Goal: Task Accomplishment & Management: Use online tool/utility

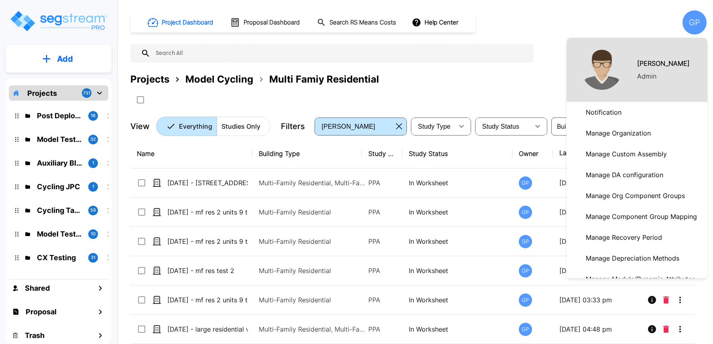
click at [650, 271] on p "Manage Module/Dynamic Attributes" at bounding box center [640, 279] width 116 height 16
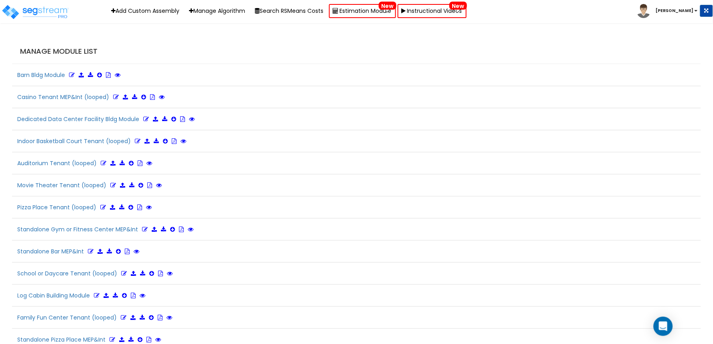
click at [583, 58] on div "Manage Module List" at bounding box center [356, 51] width 689 height 25
click at [689, 12] on b "Gian" at bounding box center [675, 11] width 38 height 6
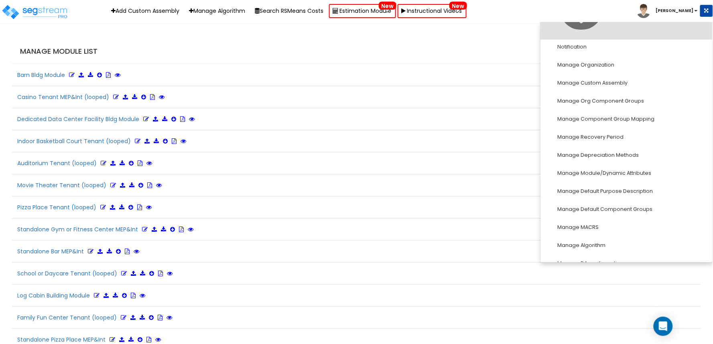
scroll to position [111, 0]
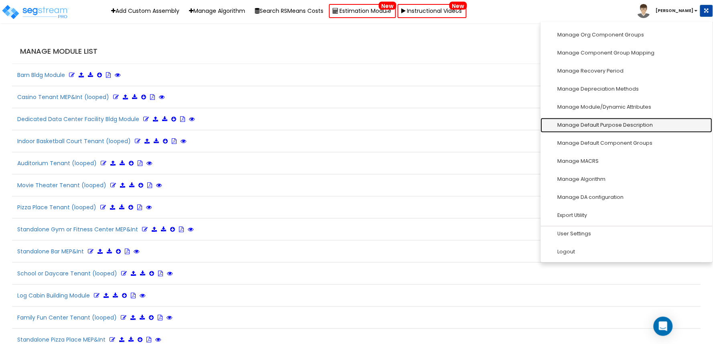
click at [636, 130] on link "Manage Default Purpose Description" at bounding box center [627, 125] width 172 height 15
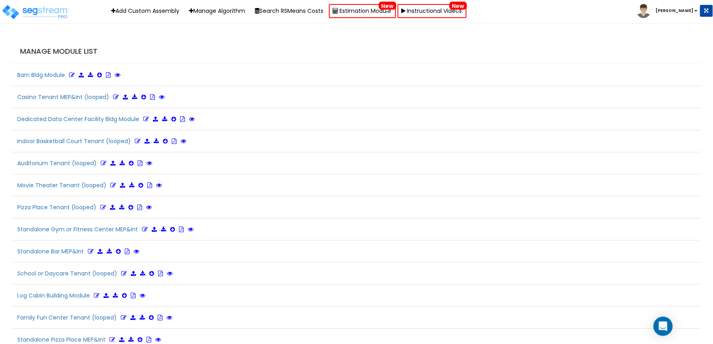
click at [458, 43] on div "Manage Module List" at bounding box center [356, 51] width 689 height 25
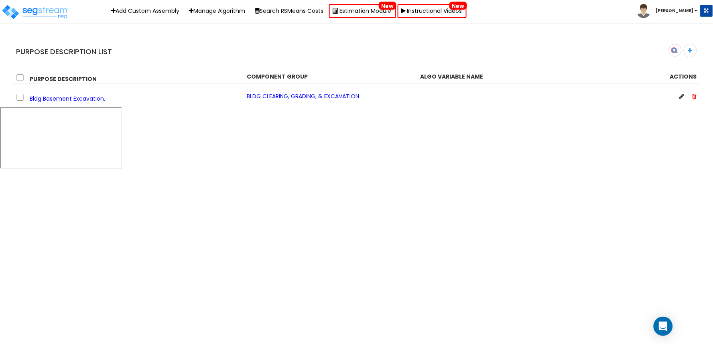
type input "Bldg Basement Exca"
drag, startPoint x: 116, startPoint y: 101, endPoint x: 31, endPoint y: 102, distance: 84.6
click at [31, 102] on div "Bldg Basement Excavation," at bounding box center [125, 97] width 231 height 10
copy span "Bldg Basement Excavation,"
